Goal: Navigation & Orientation: Understand site structure

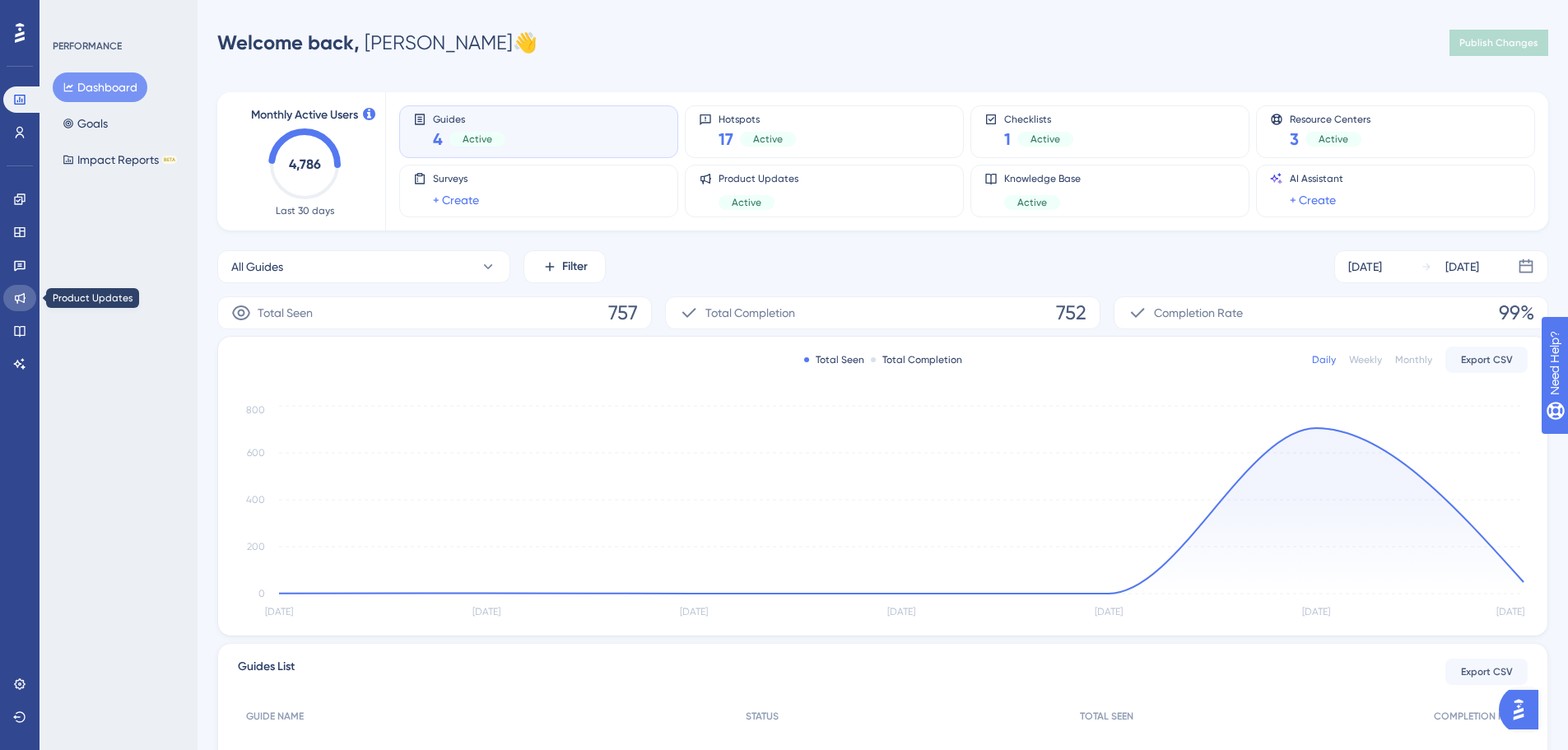
click at [17, 302] on icon at bounding box center [20, 298] width 11 height 11
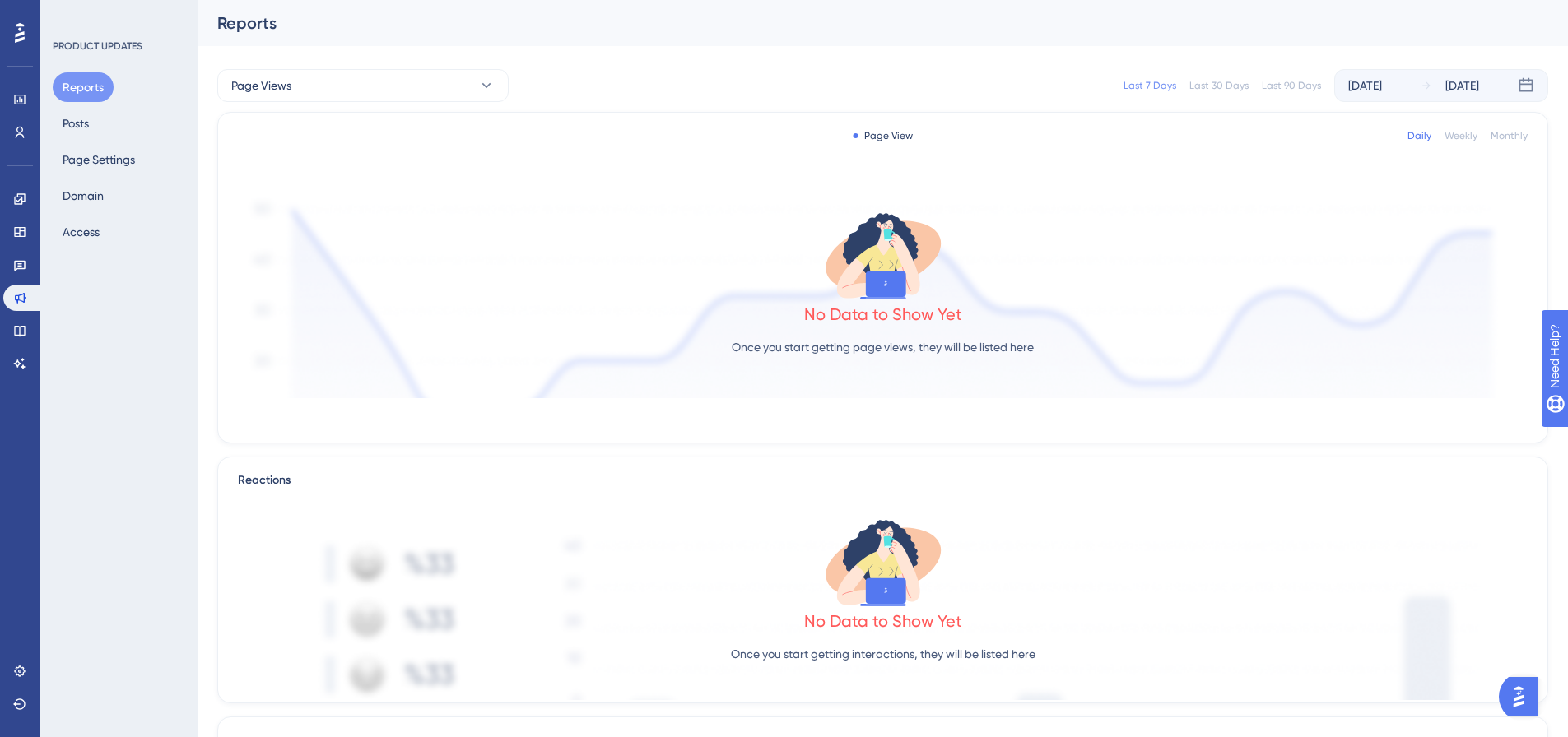
click at [80, 138] on div "Reports Posts Page Settings Domain Access" at bounding box center [119, 160] width 133 height 174
click at [82, 123] on button "Posts" at bounding box center [76, 123] width 46 height 30
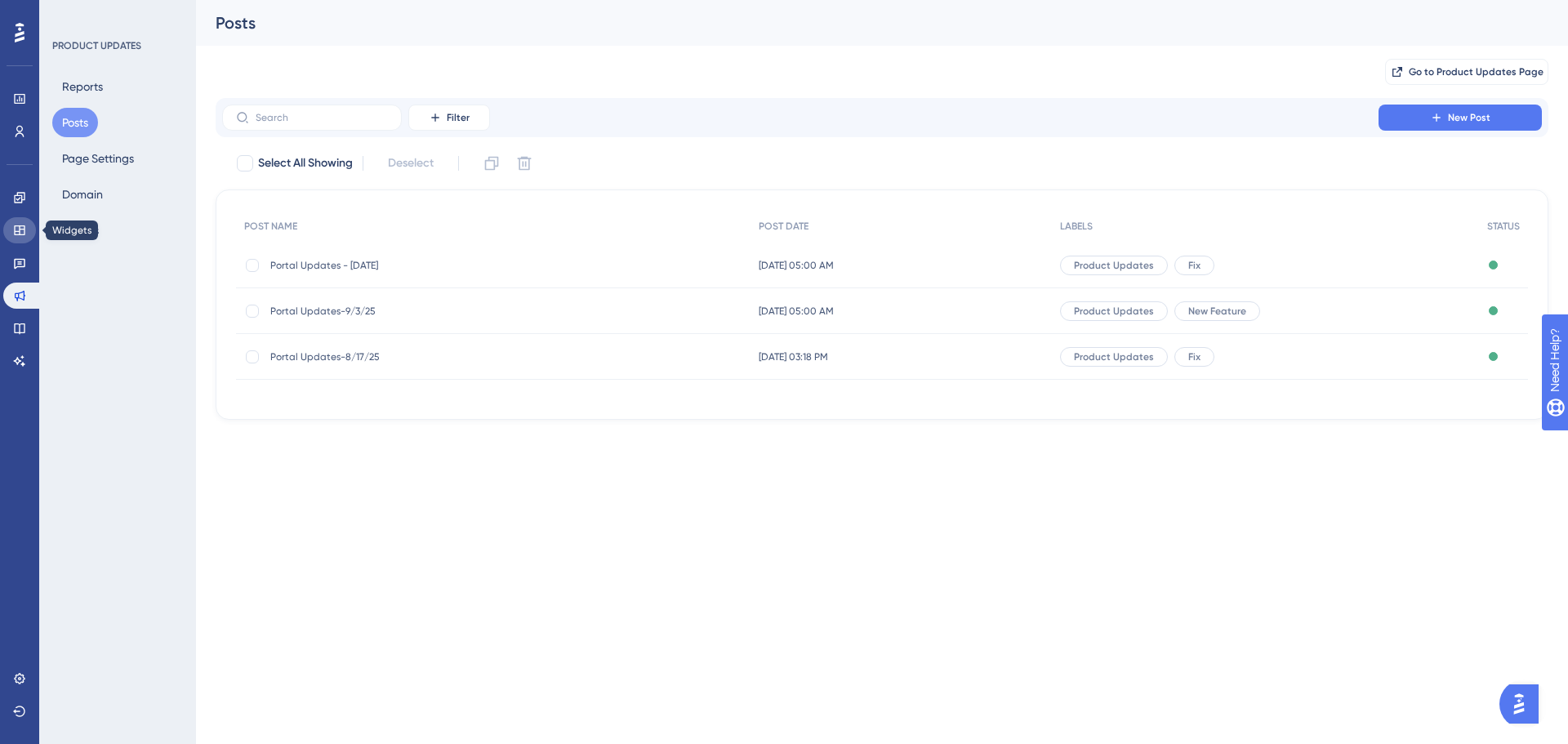
click at [9, 235] on link at bounding box center [20, 230] width 33 height 26
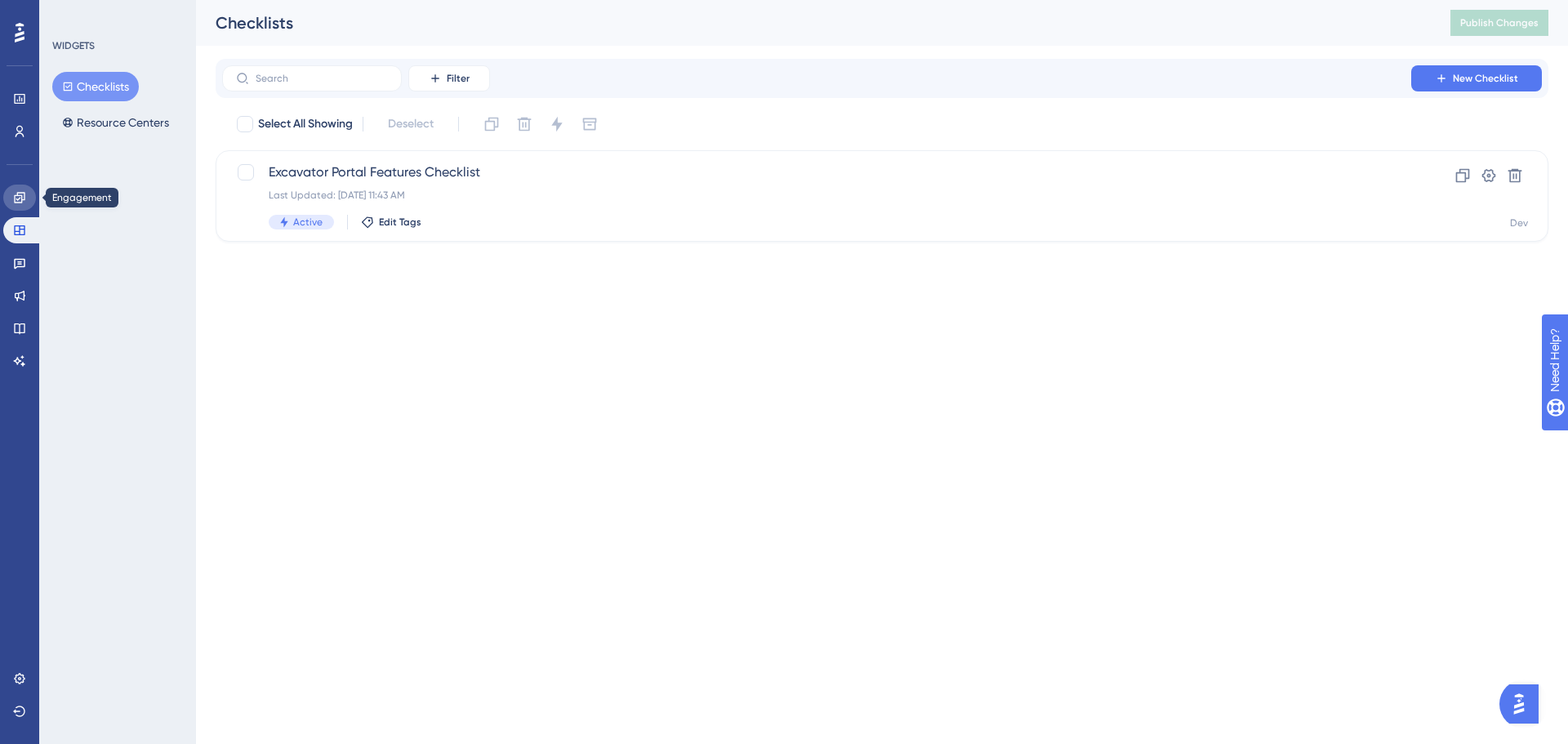
click at [19, 191] on icon at bounding box center [20, 198] width 13 height 13
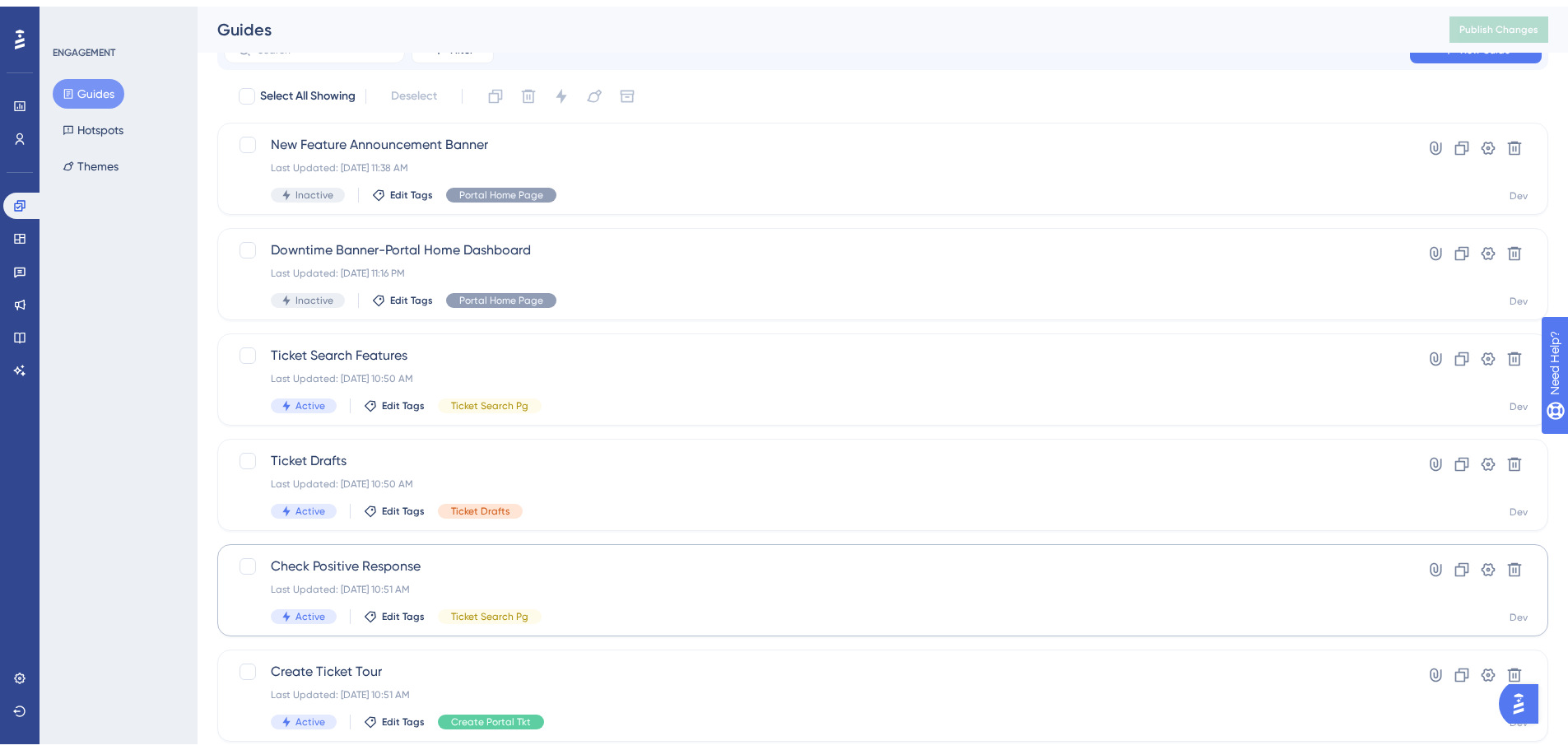
scroll to position [73, 0]
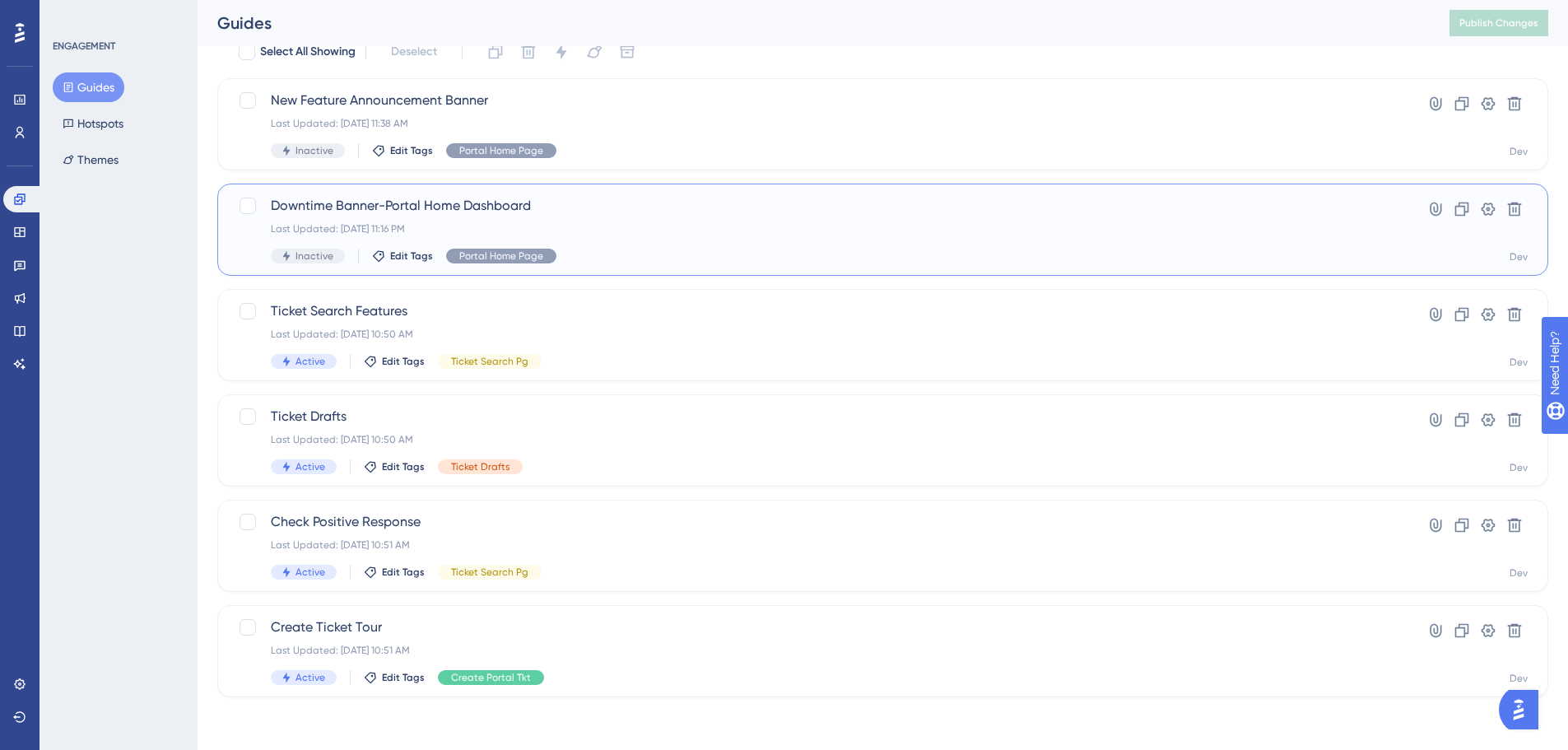
click at [589, 228] on div "Last Updated: [DATE] 11:16 PM" at bounding box center [817, 229] width 1092 height 13
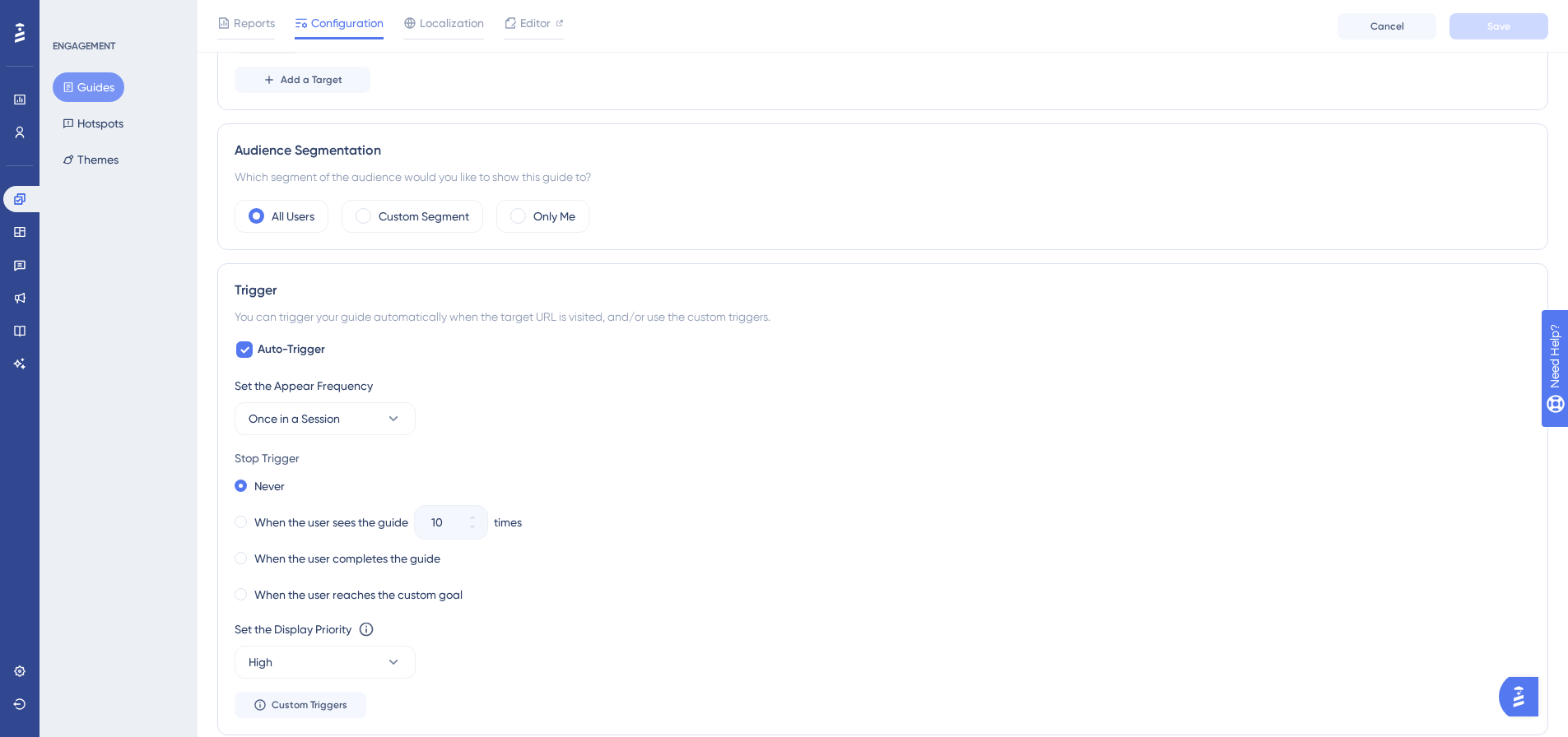
scroll to position [740, 0]
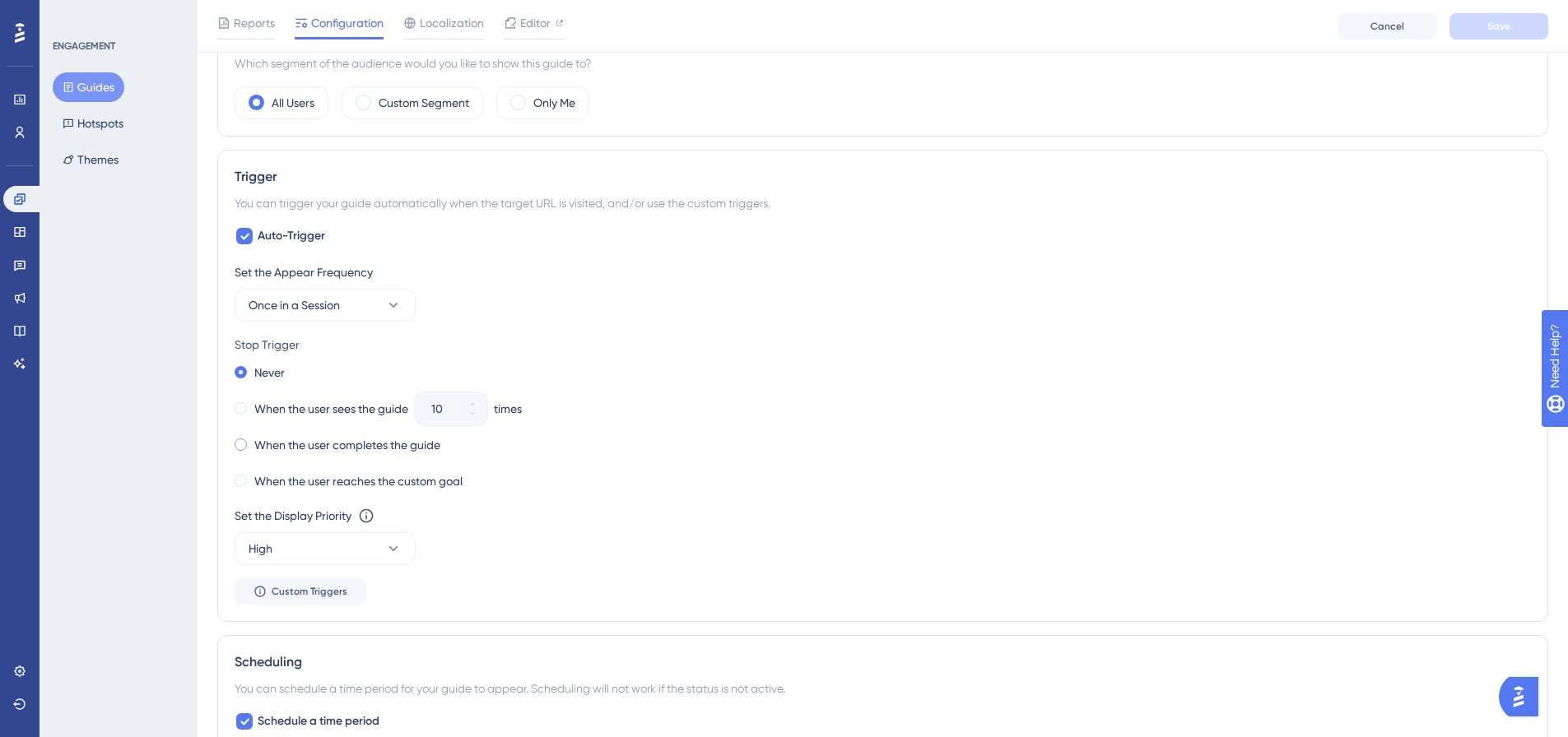
click at [241, 448] on span at bounding box center [240, 444] width 12 height 12
click at [252, 441] on input "radio" at bounding box center [252, 441] width 0 height 0
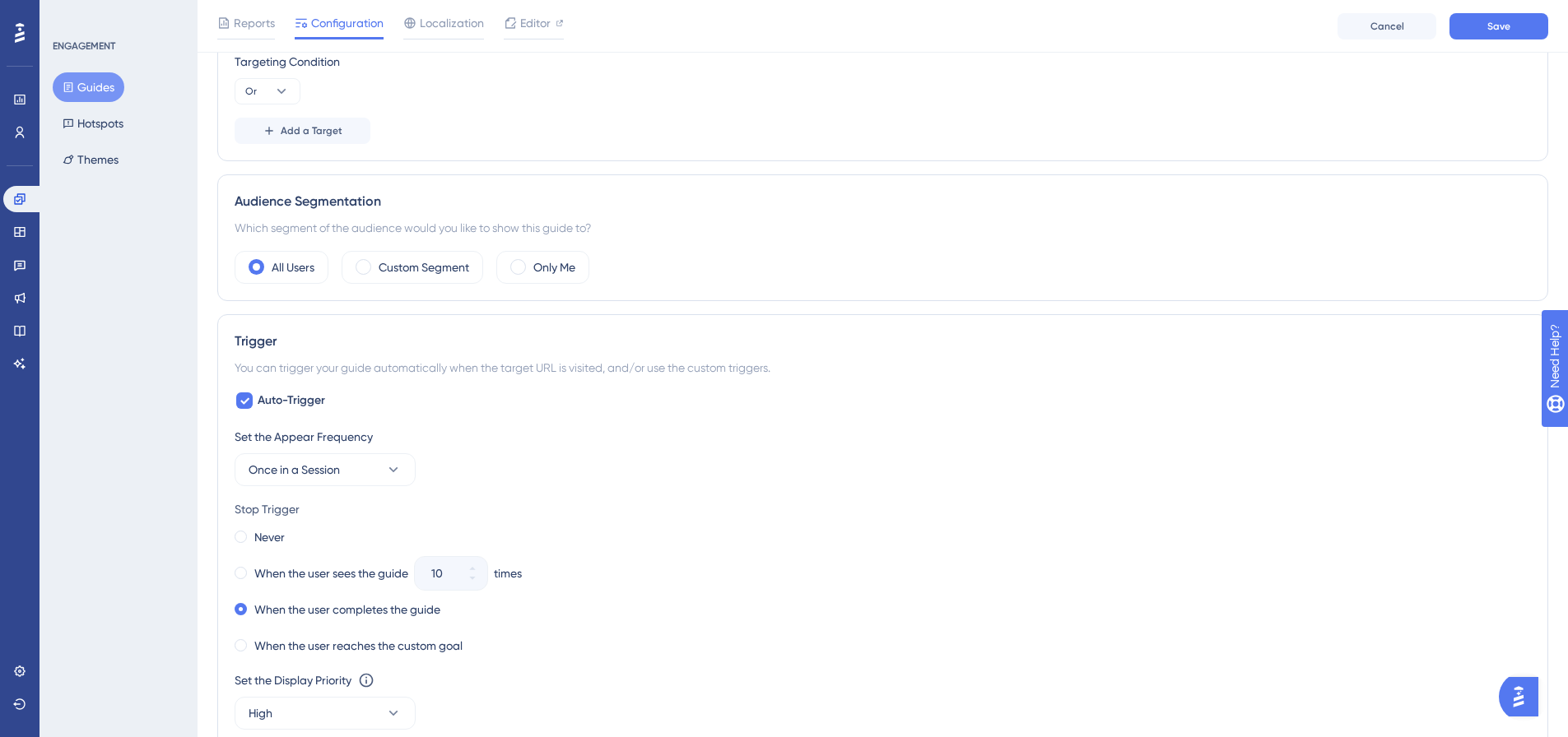
scroll to position [0, 0]
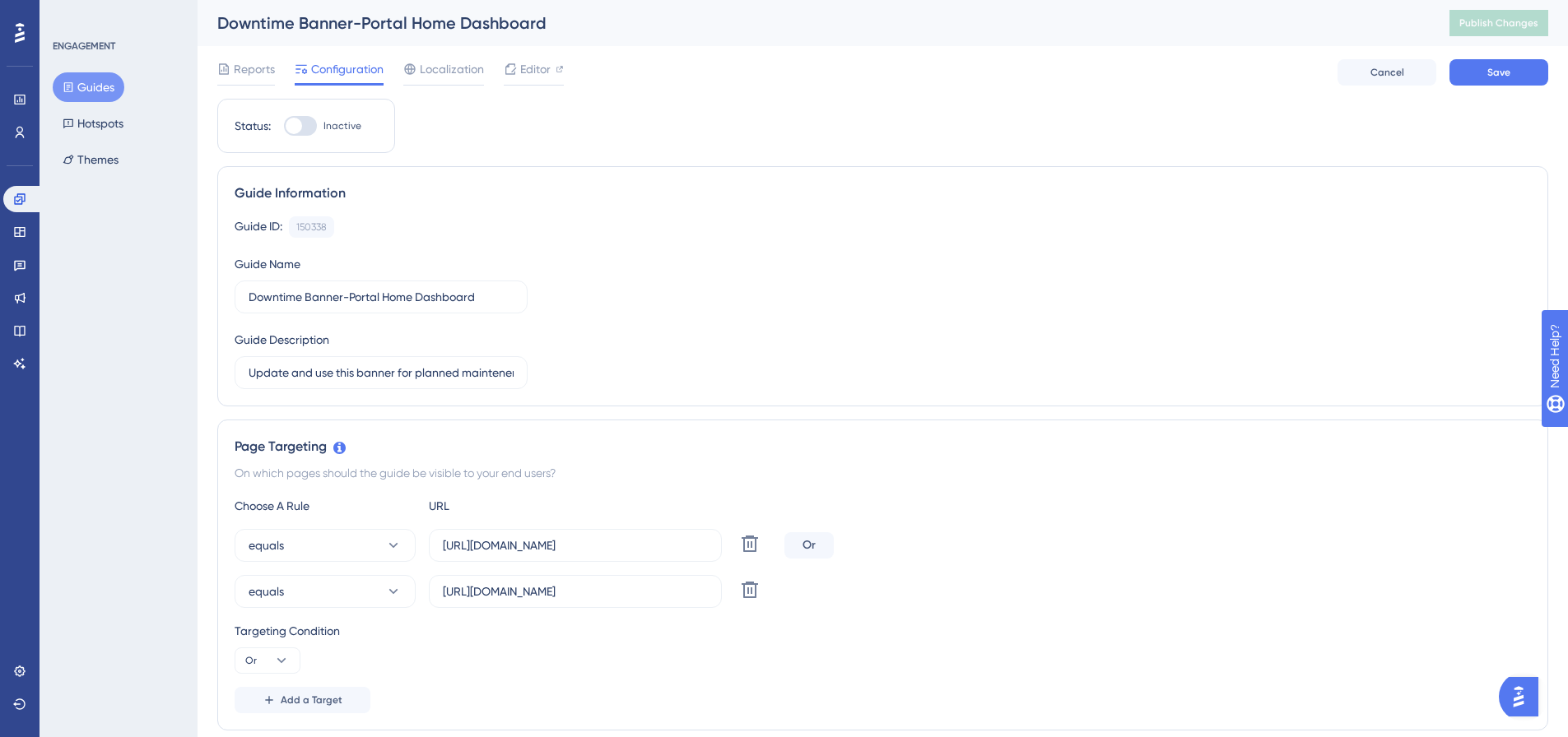
click at [91, 87] on button "Guides" at bounding box center [88, 87] width 72 height 30
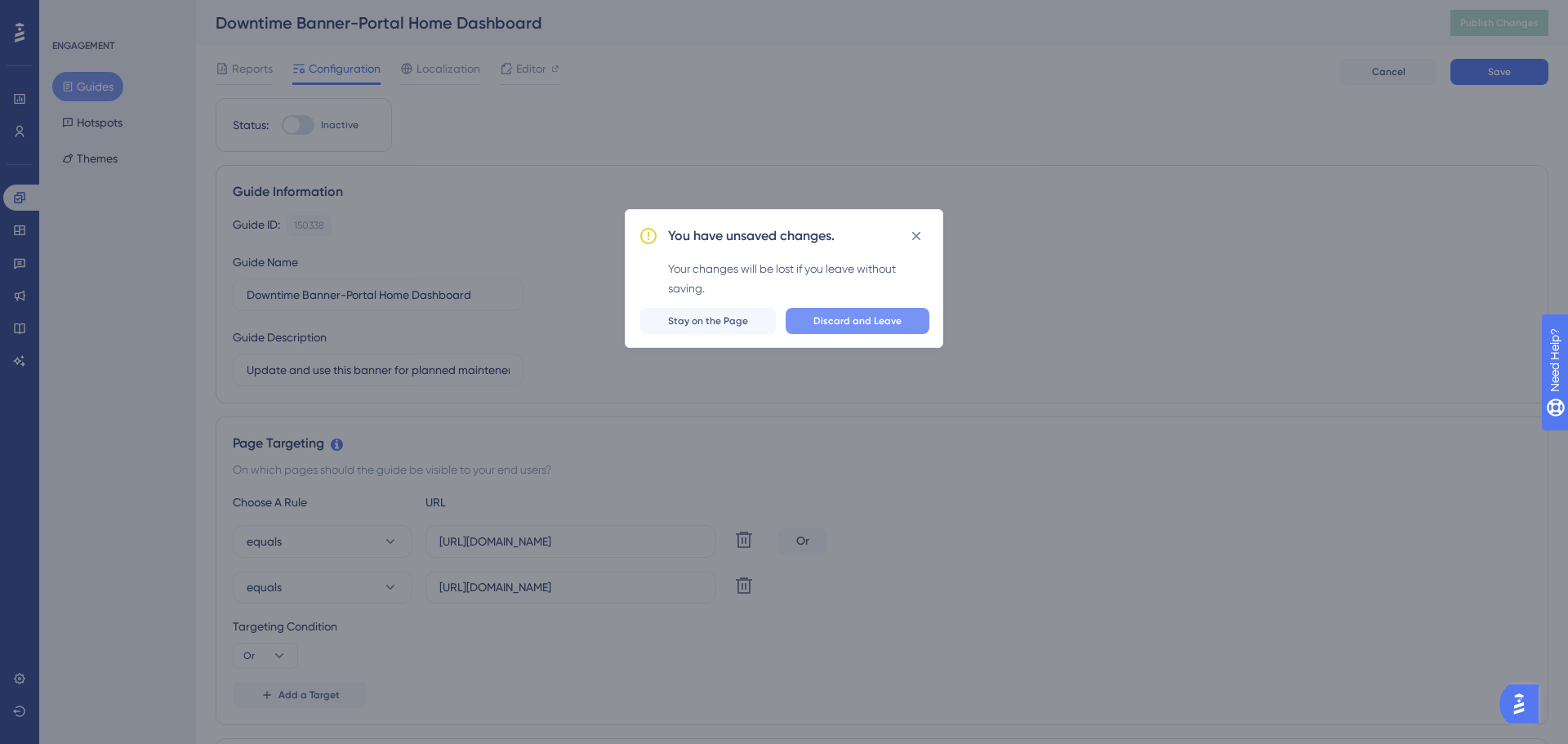
click at [879, 323] on span "Discard and Leave" at bounding box center [858, 321] width 88 height 13
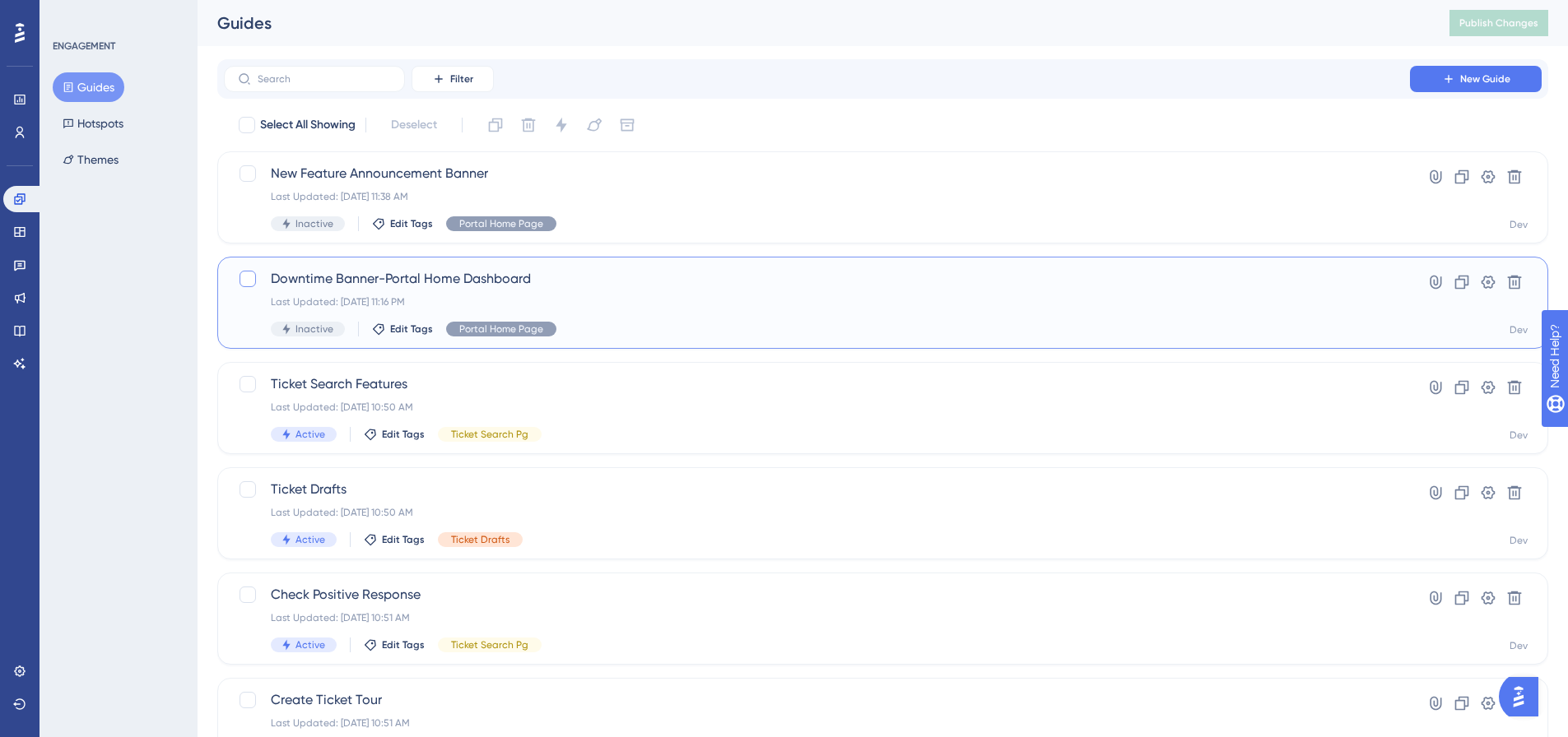
click at [243, 278] on div at bounding box center [248, 279] width 16 height 16
checkbox input "true"
click at [132, 264] on div "ENGAGEMENT Guides Hotspots Themes" at bounding box center [119, 368] width 158 height 737
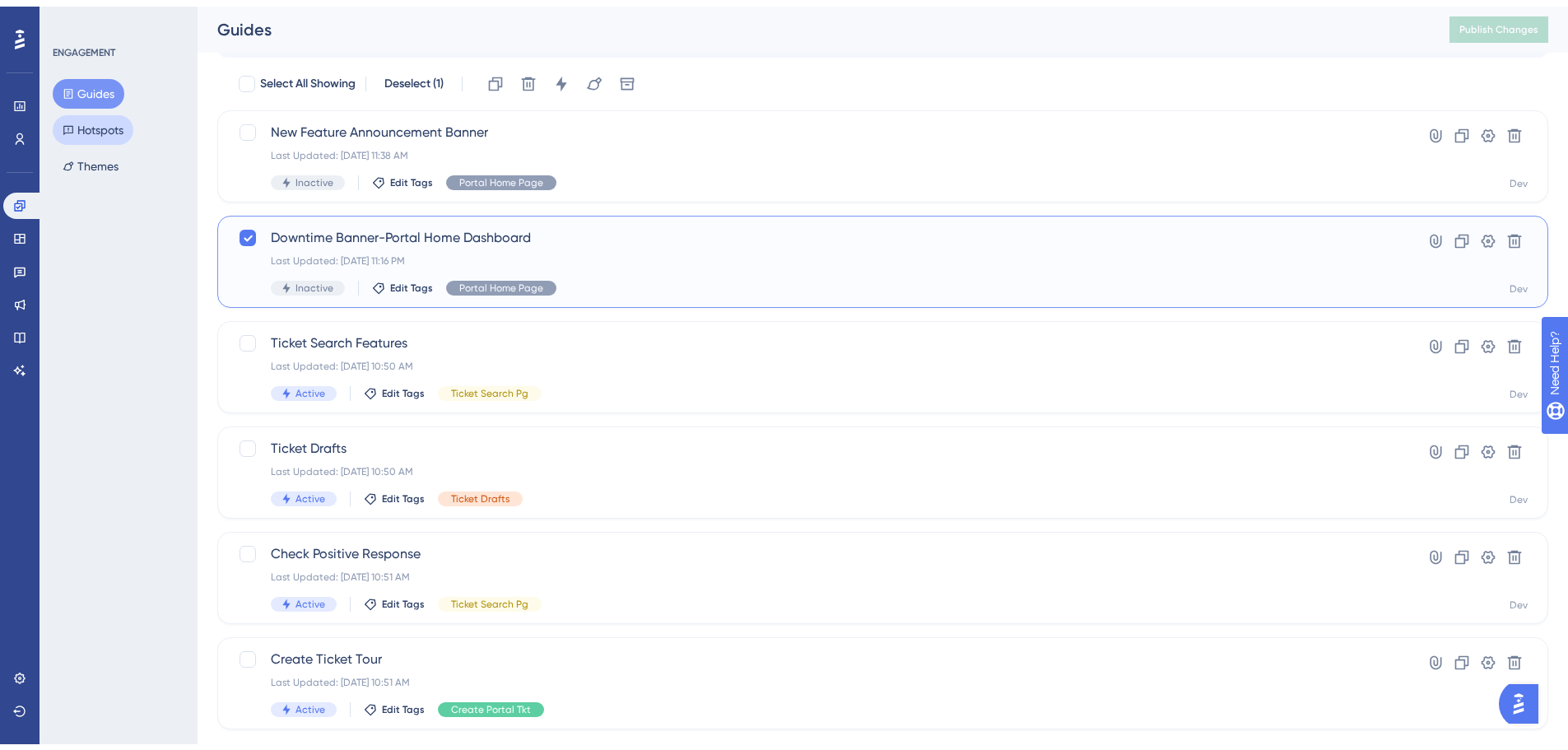
scroll to position [73, 0]
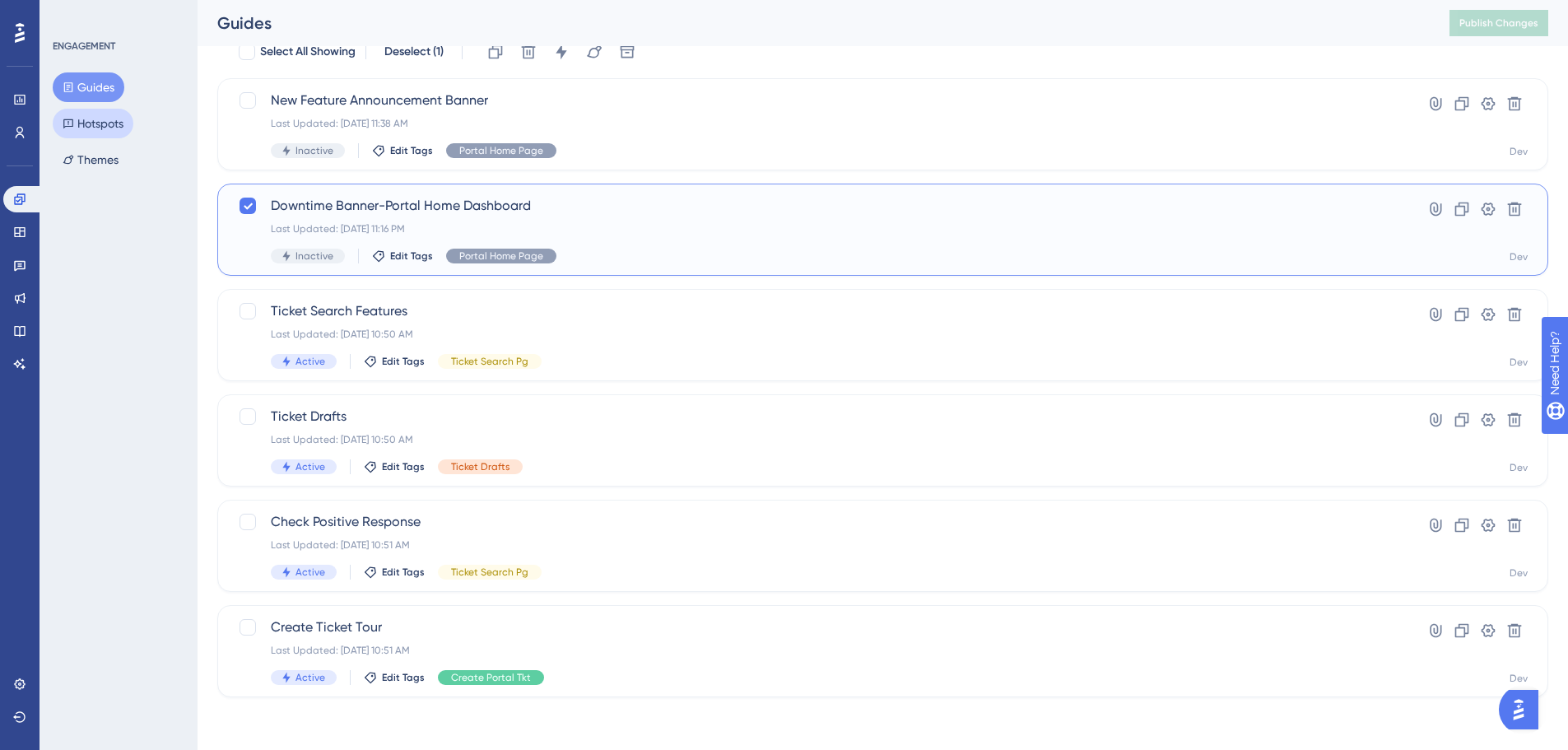
click at [88, 121] on button "Hotspots" at bounding box center [93, 123] width 81 height 30
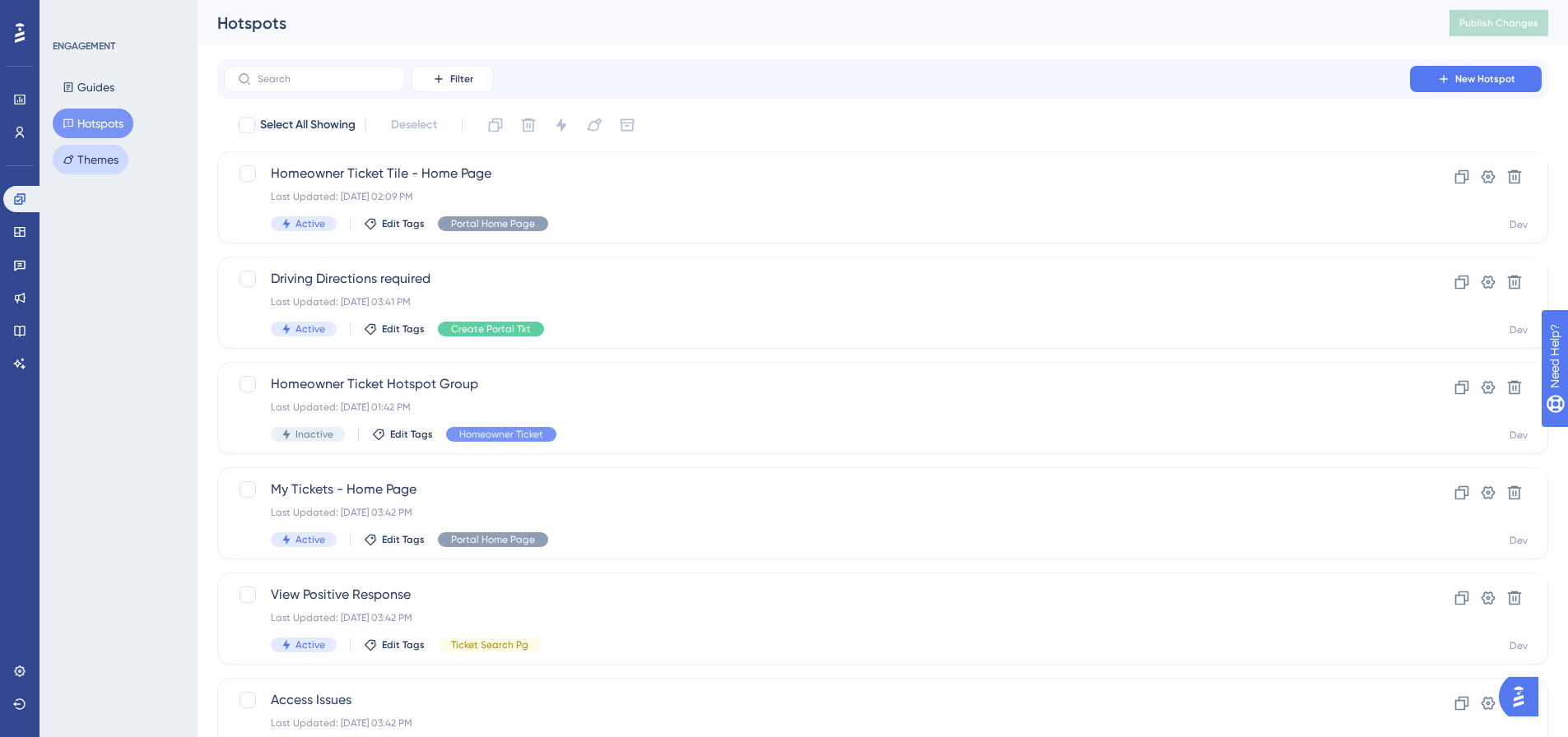
click at [111, 156] on button "Themes" at bounding box center [91, 160] width 76 height 30
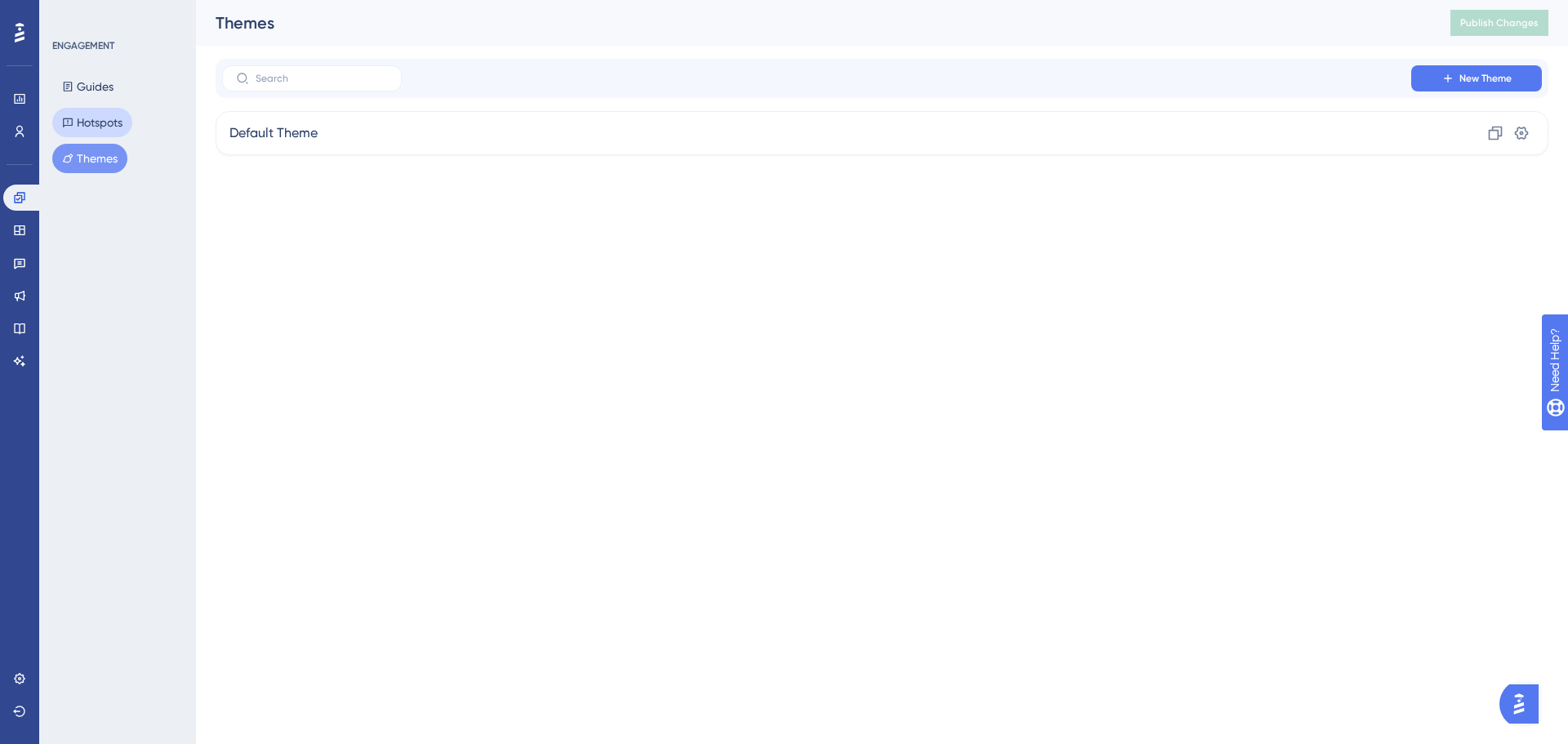
click at [105, 126] on button "Hotspots" at bounding box center [92, 123] width 80 height 29
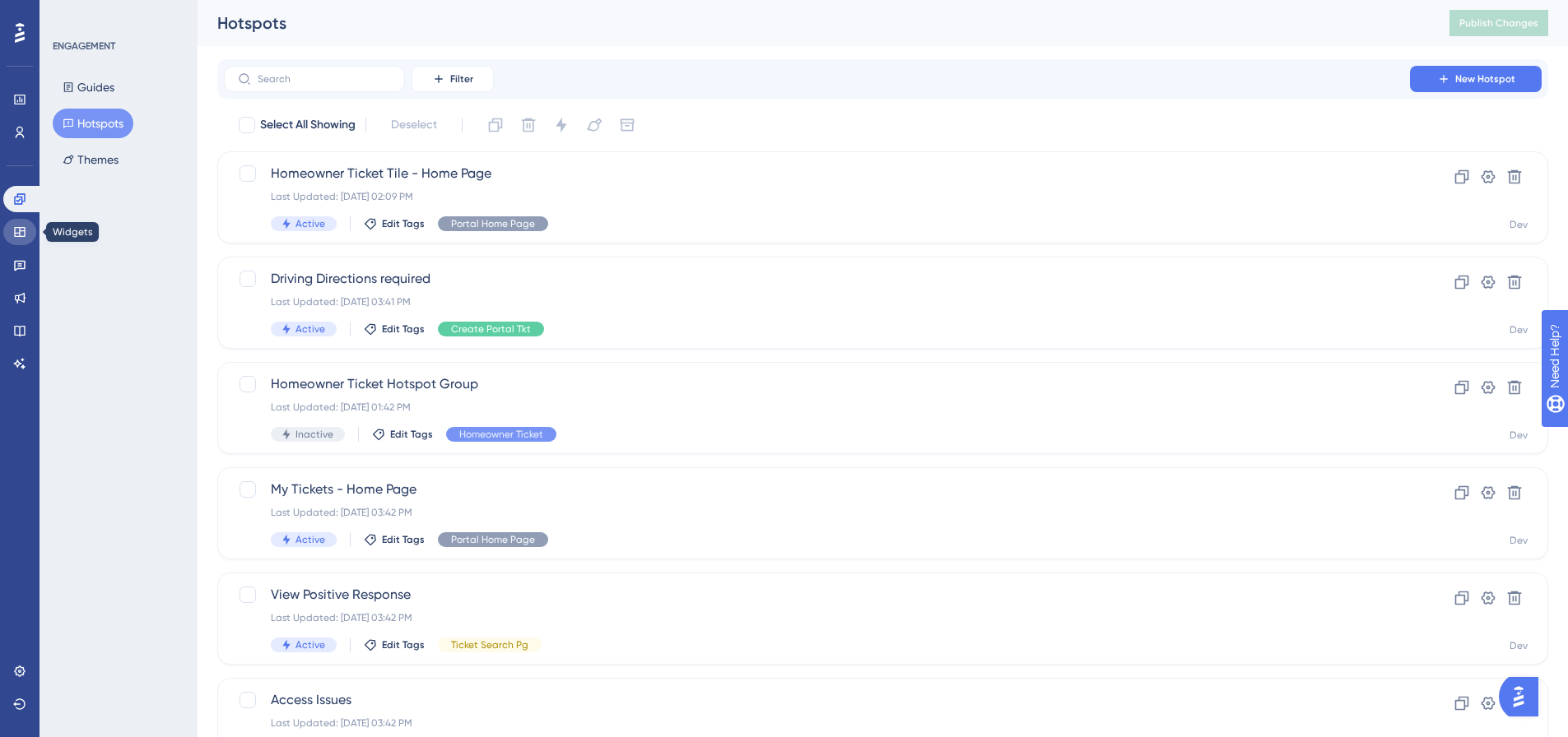
click at [26, 226] on link at bounding box center [20, 232] width 33 height 26
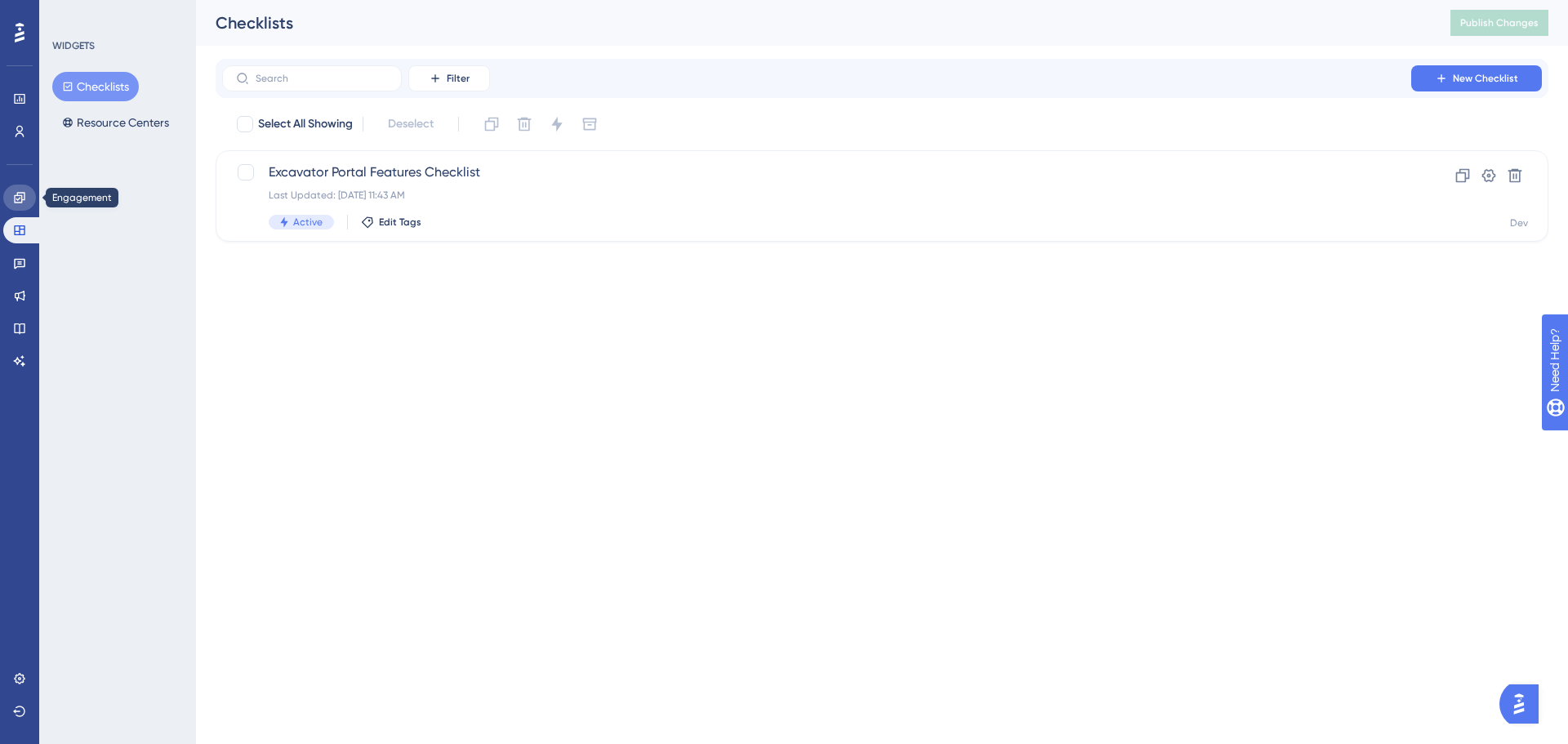
click at [33, 200] on link at bounding box center [20, 198] width 33 height 26
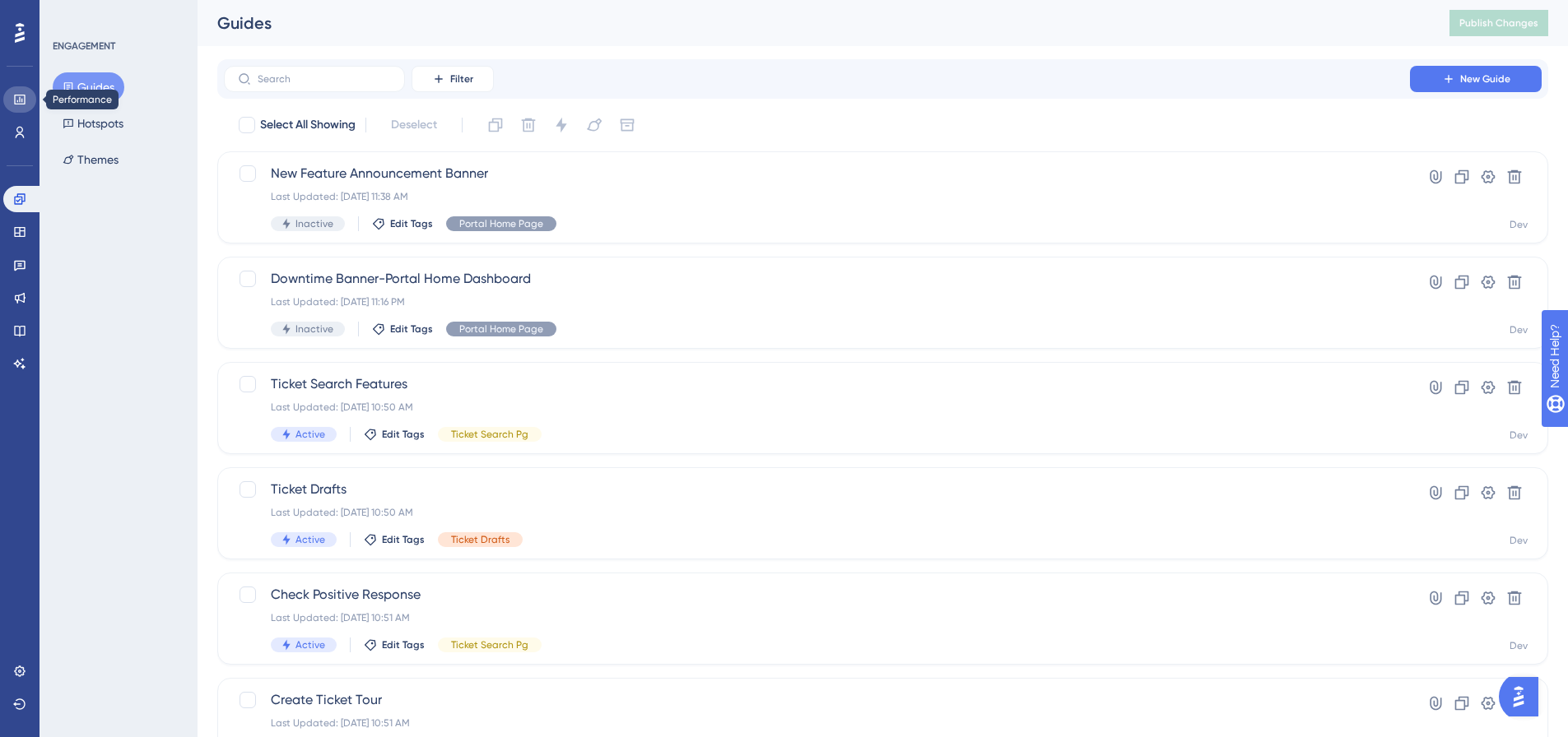
click at [26, 94] on link at bounding box center [20, 100] width 33 height 26
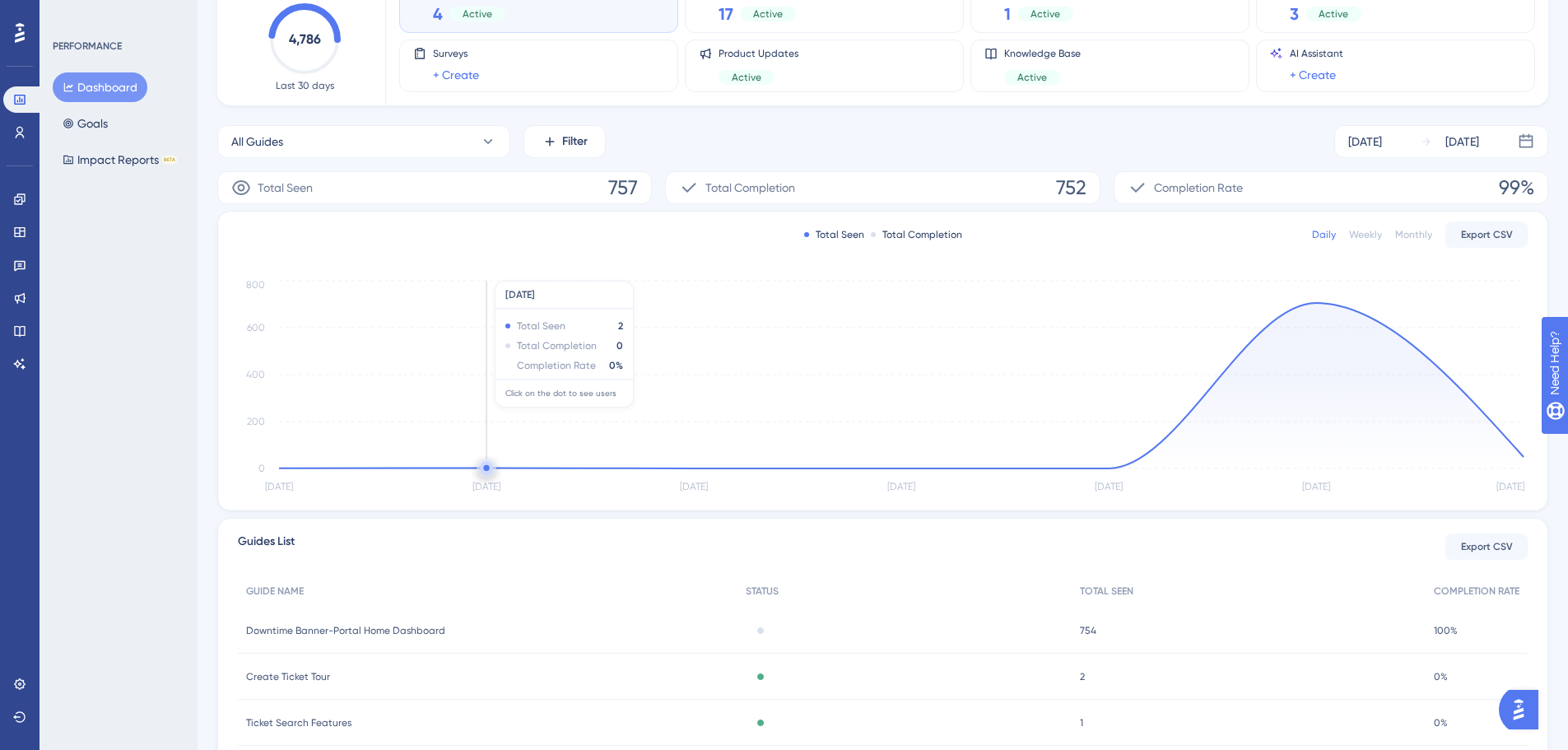
scroll to position [207, 0]
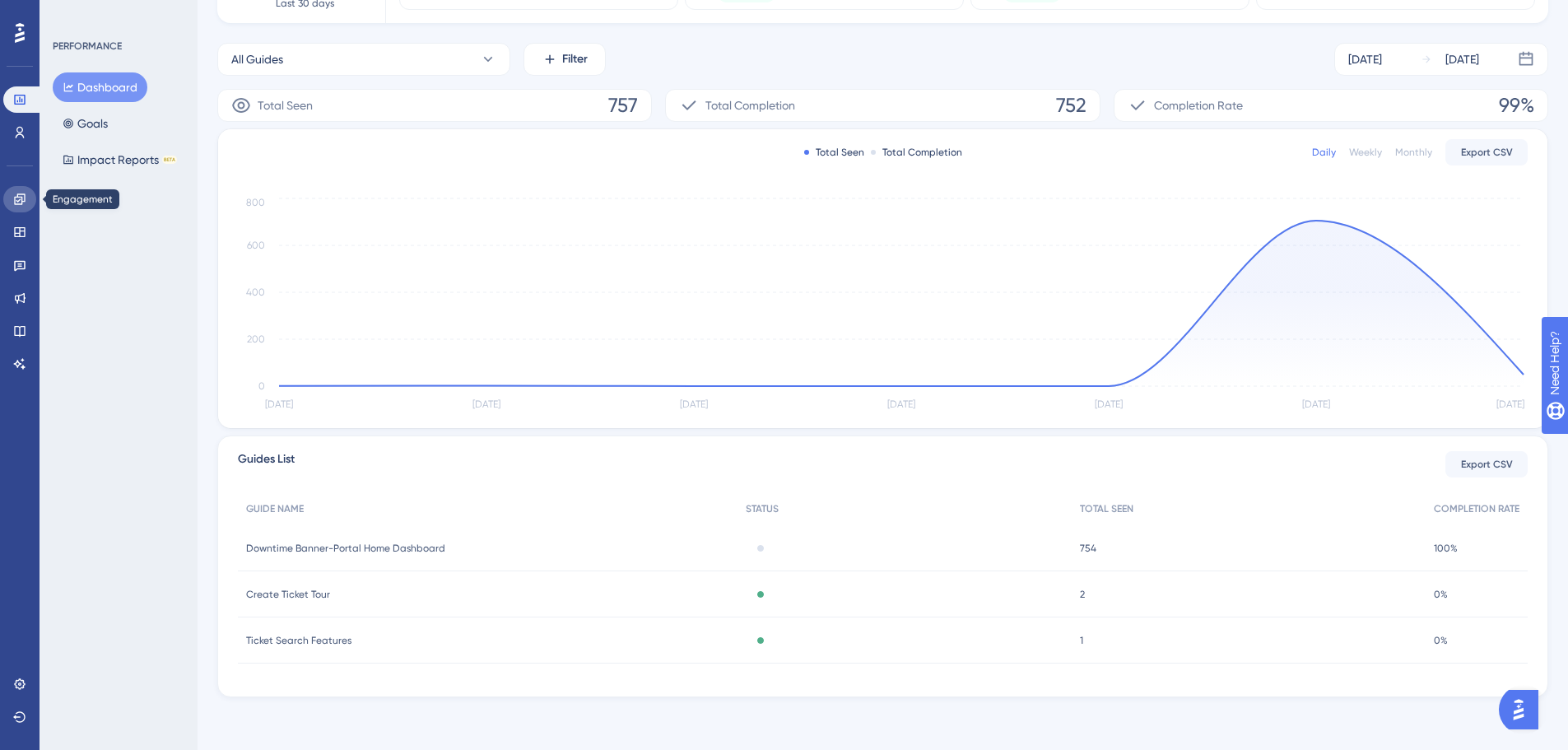
click at [23, 203] on icon at bounding box center [20, 199] width 13 height 13
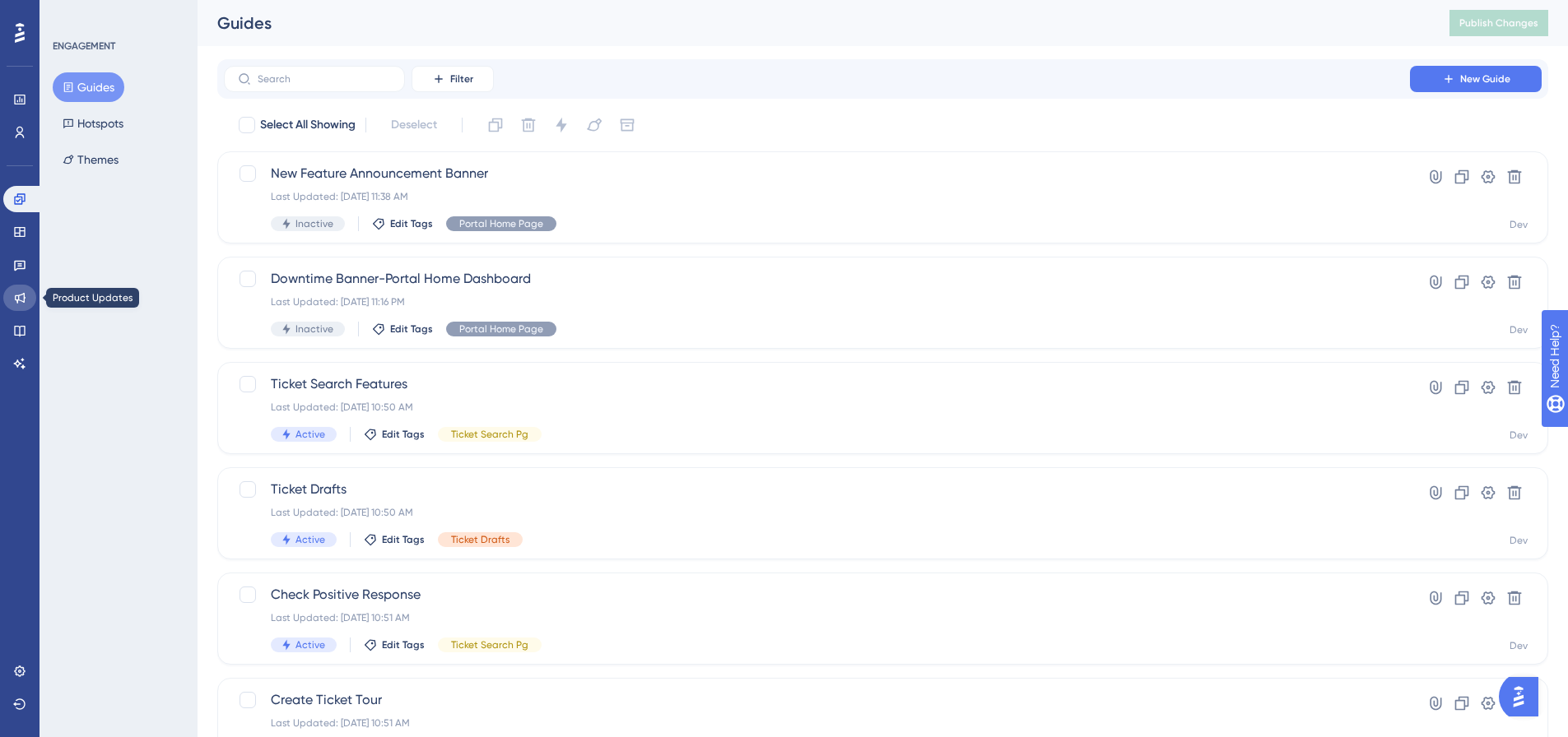
click at [17, 289] on link at bounding box center [20, 298] width 33 height 26
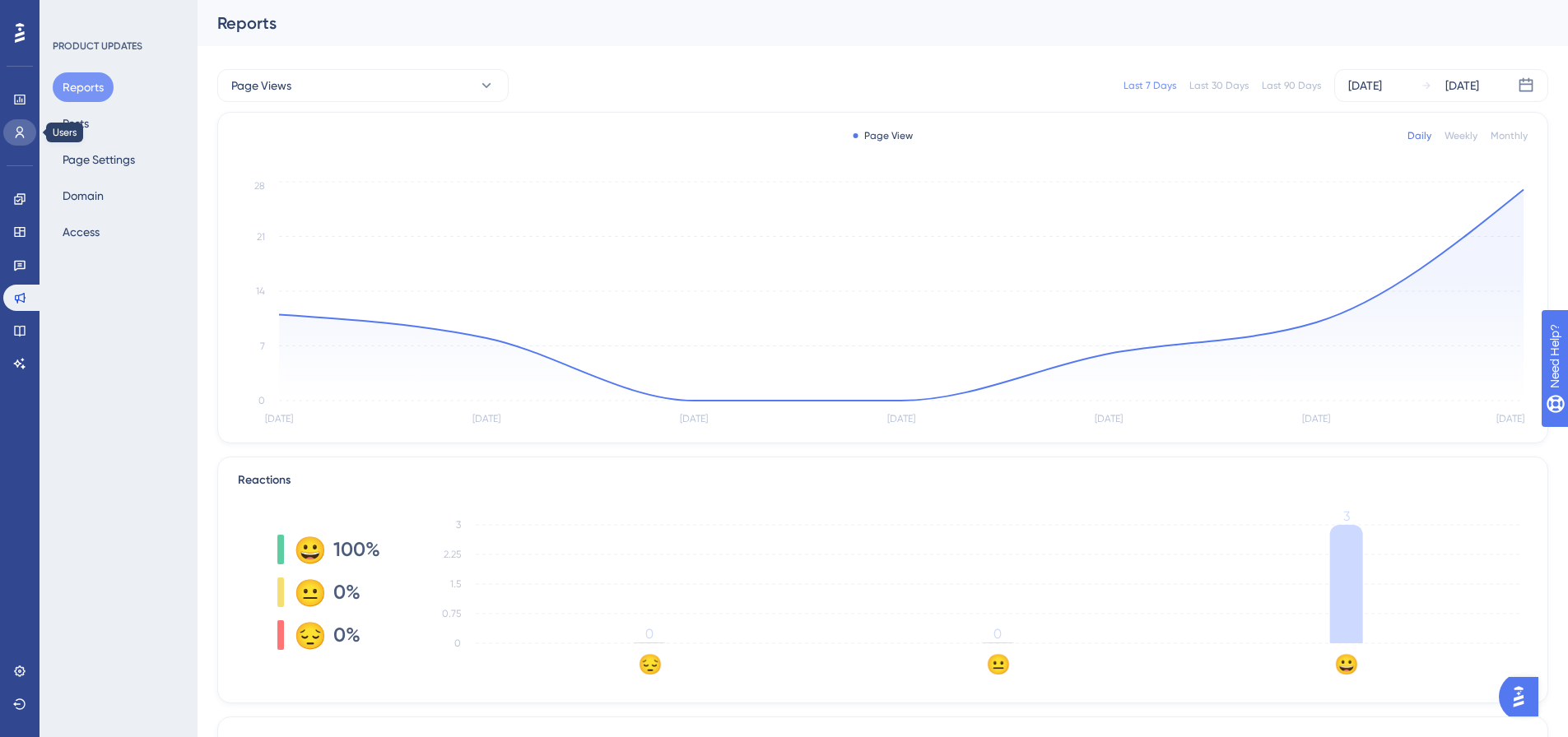
click at [18, 132] on icon at bounding box center [20, 132] width 9 height 12
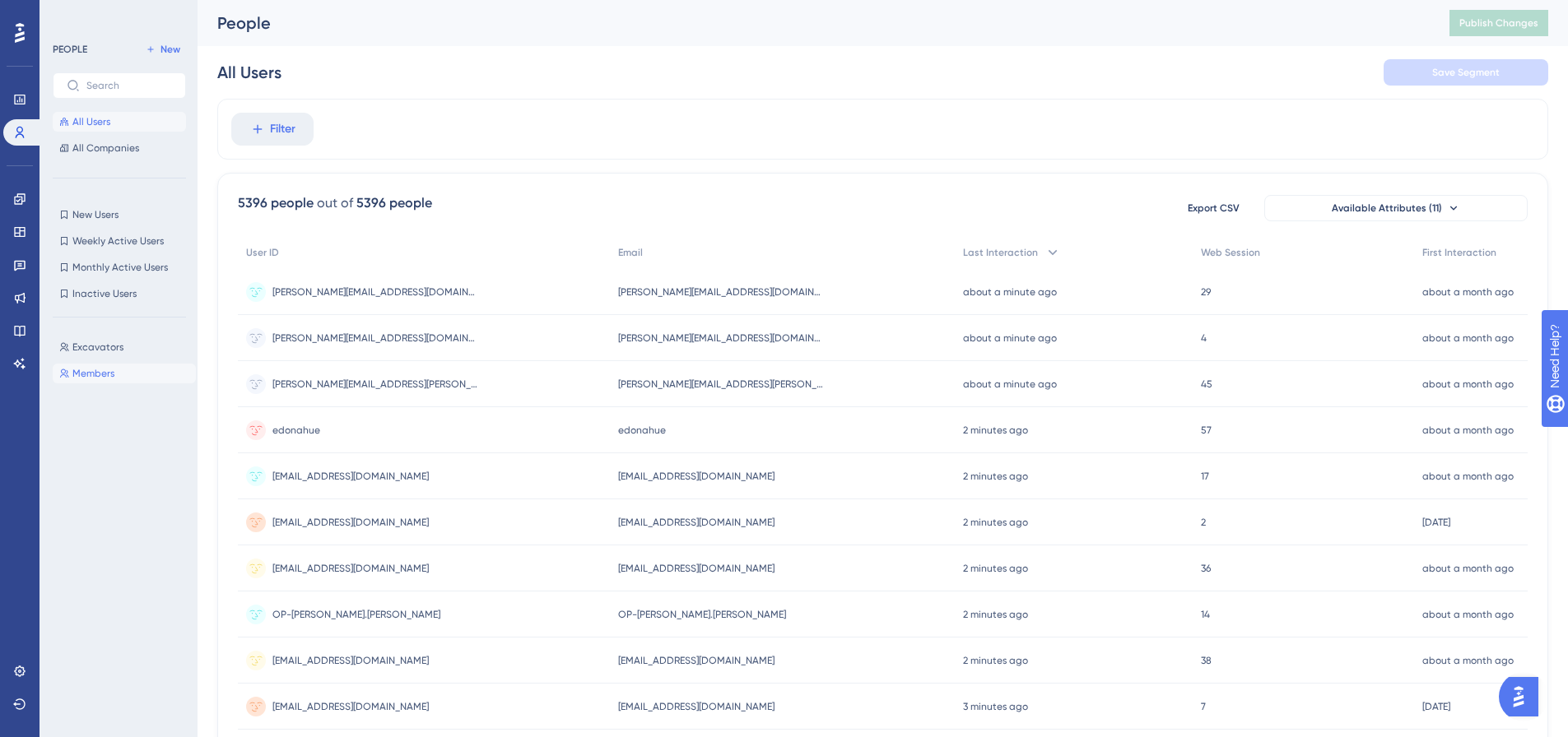
click at [89, 373] on span "Members" at bounding box center [93, 373] width 42 height 13
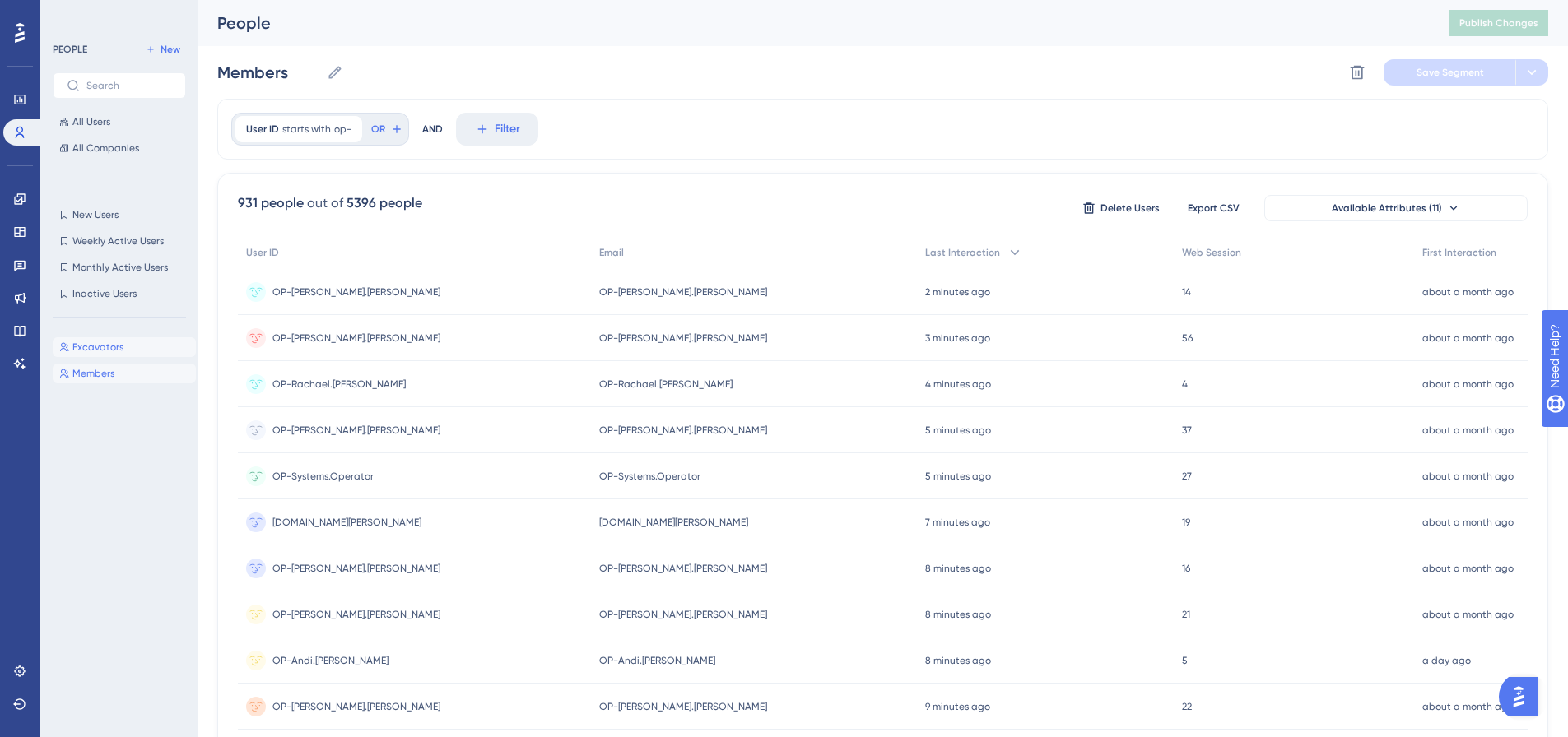
click at [104, 345] on span "Excavators" at bounding box center [98, 347] width 51 height 13
type input "Excavators"
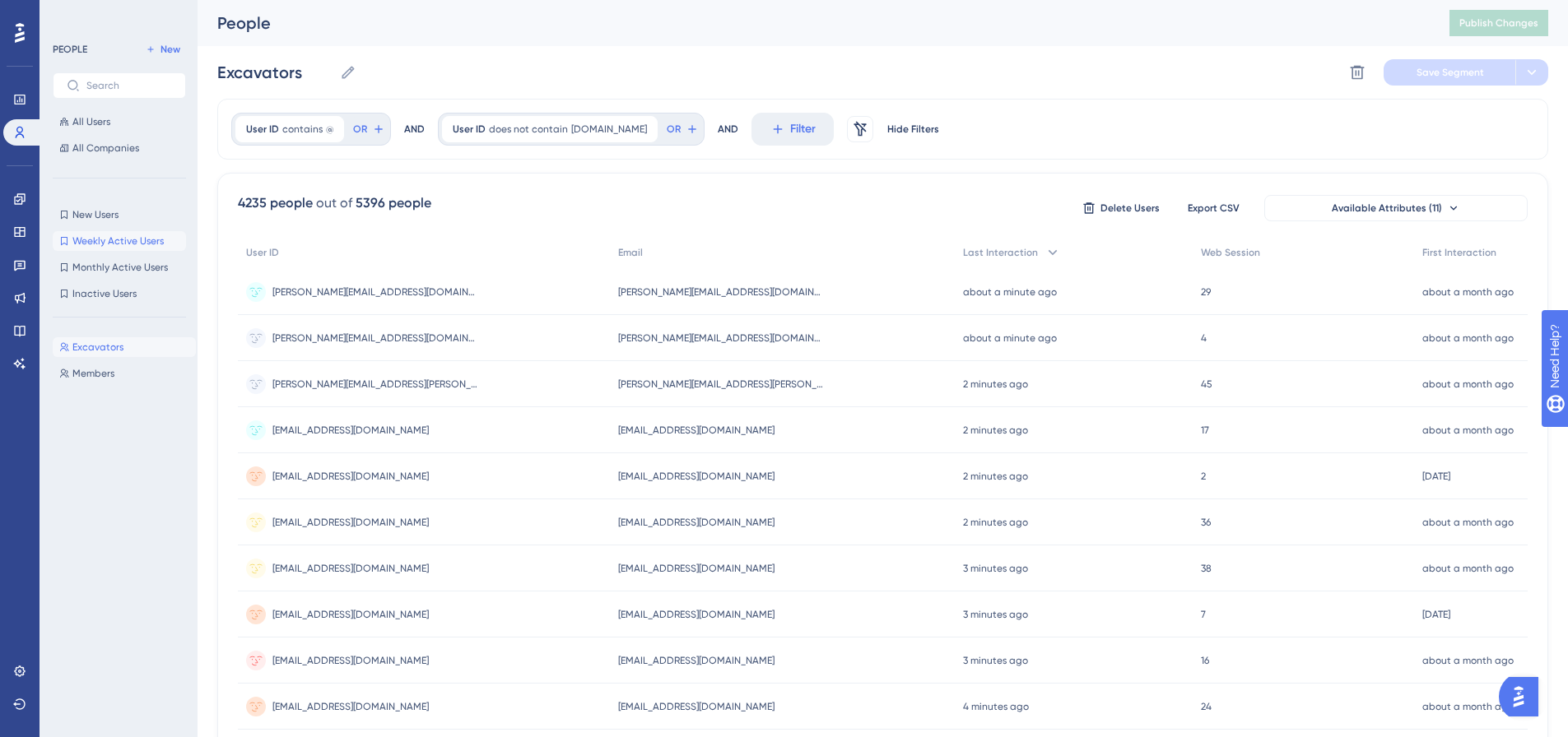
click at [140, 244] on span "Weekly Active Users" at bounding box center [118, 241] width 91 height 13
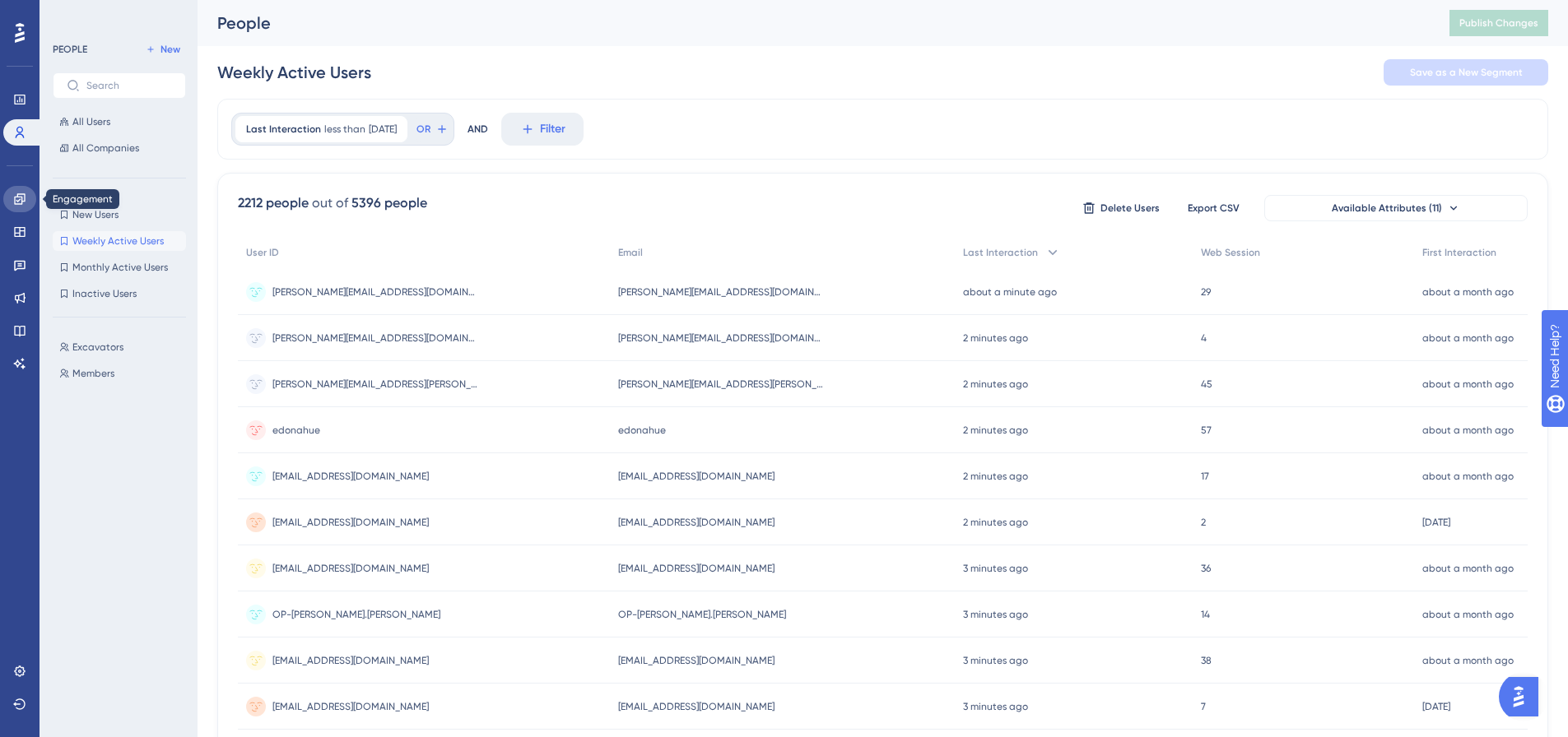
click at [21, 194] on icon at bounding box center [19, 198] width 11 height 11
